Goal: Find specific page/section: Find specific page/section

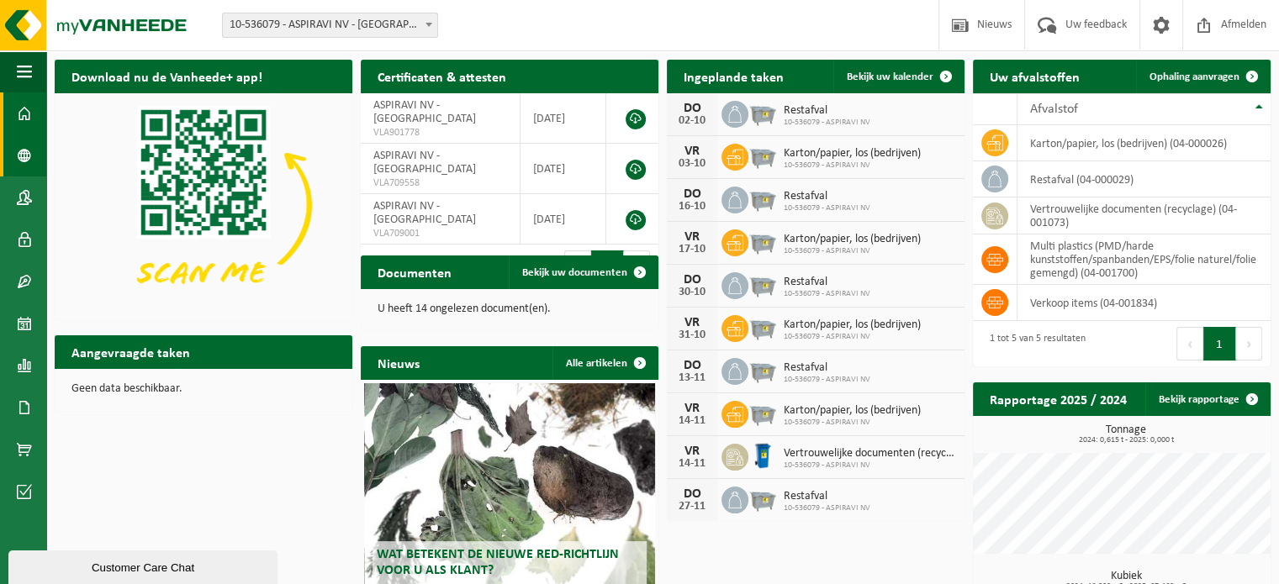
click at [25, 153] on span at bounding box center [24, 156] width 15 height 42
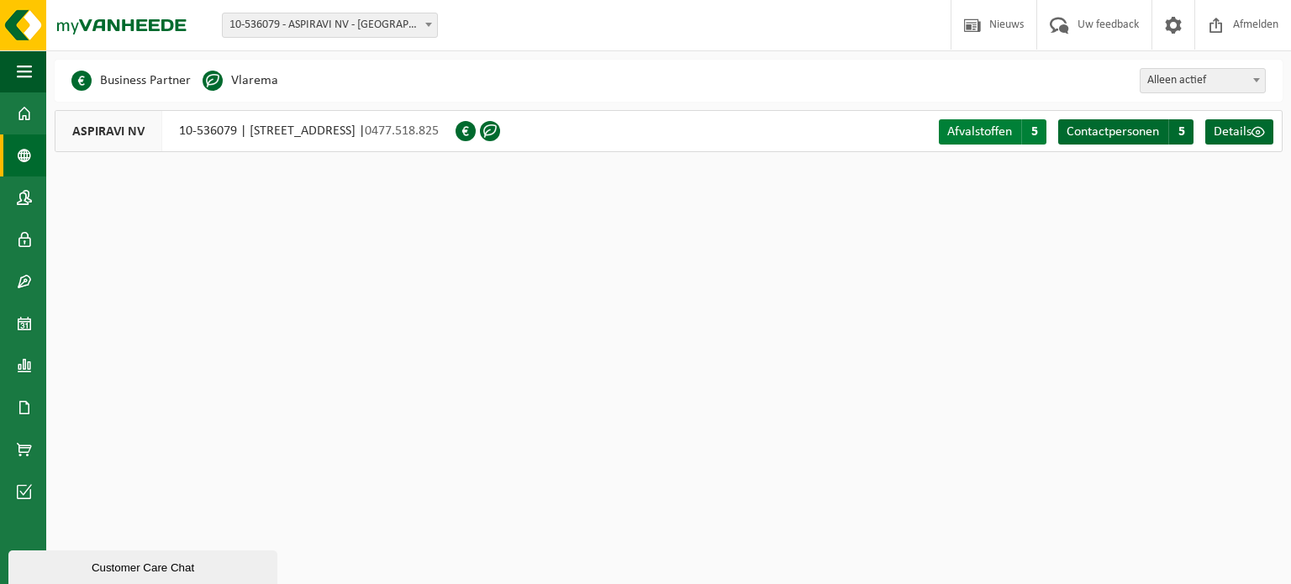
click at [1011, 125] on span "Afvalstoffen" at bounding box center [980, 131] width 65 height 13
